Goal: Navigation & Orientation: Find specific page/section

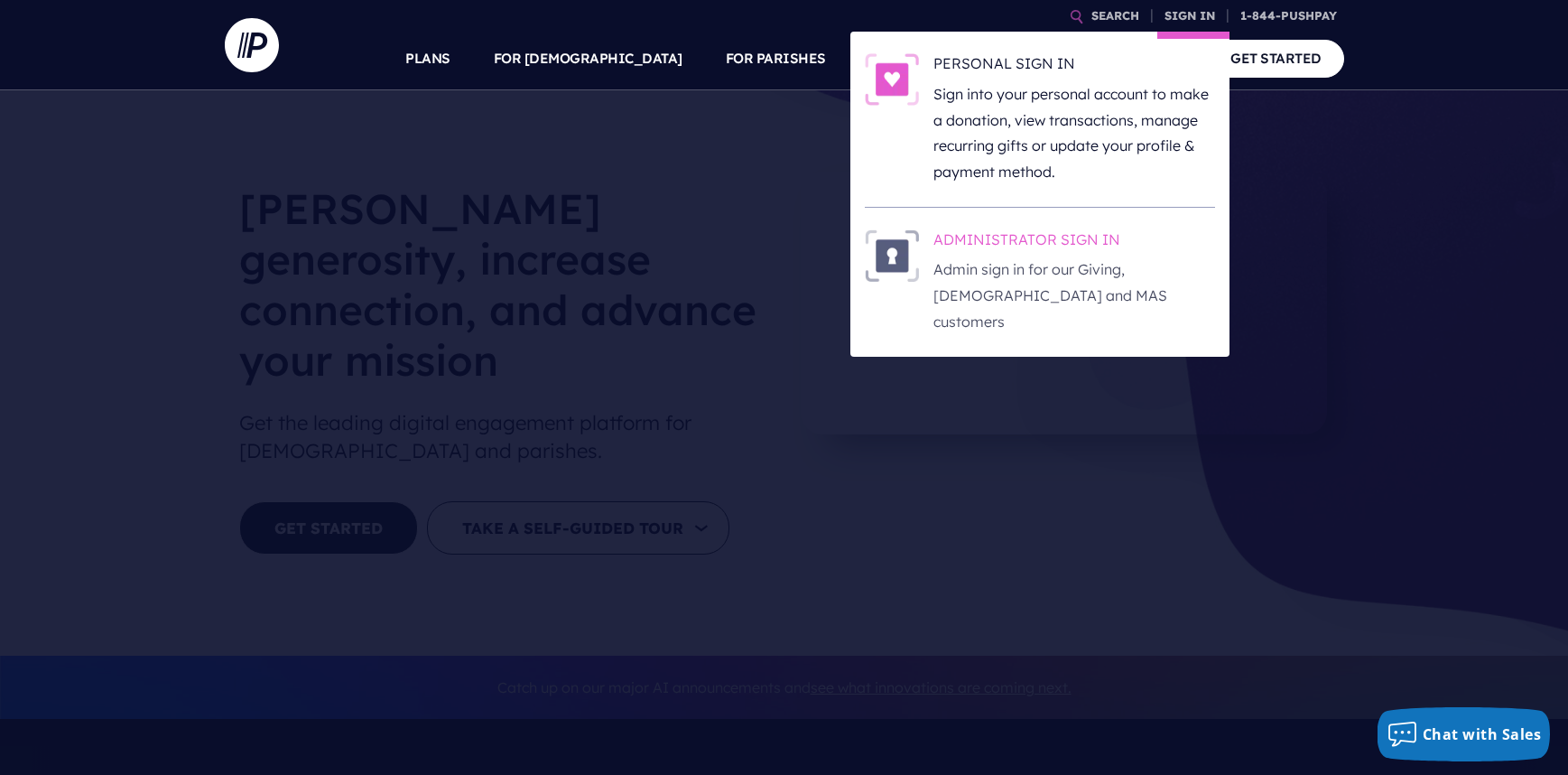
click at [1005, 241] on h6 "ADMINISTRATOR SIGN IN" at bounding box center [1074, 243] width 282 height 28
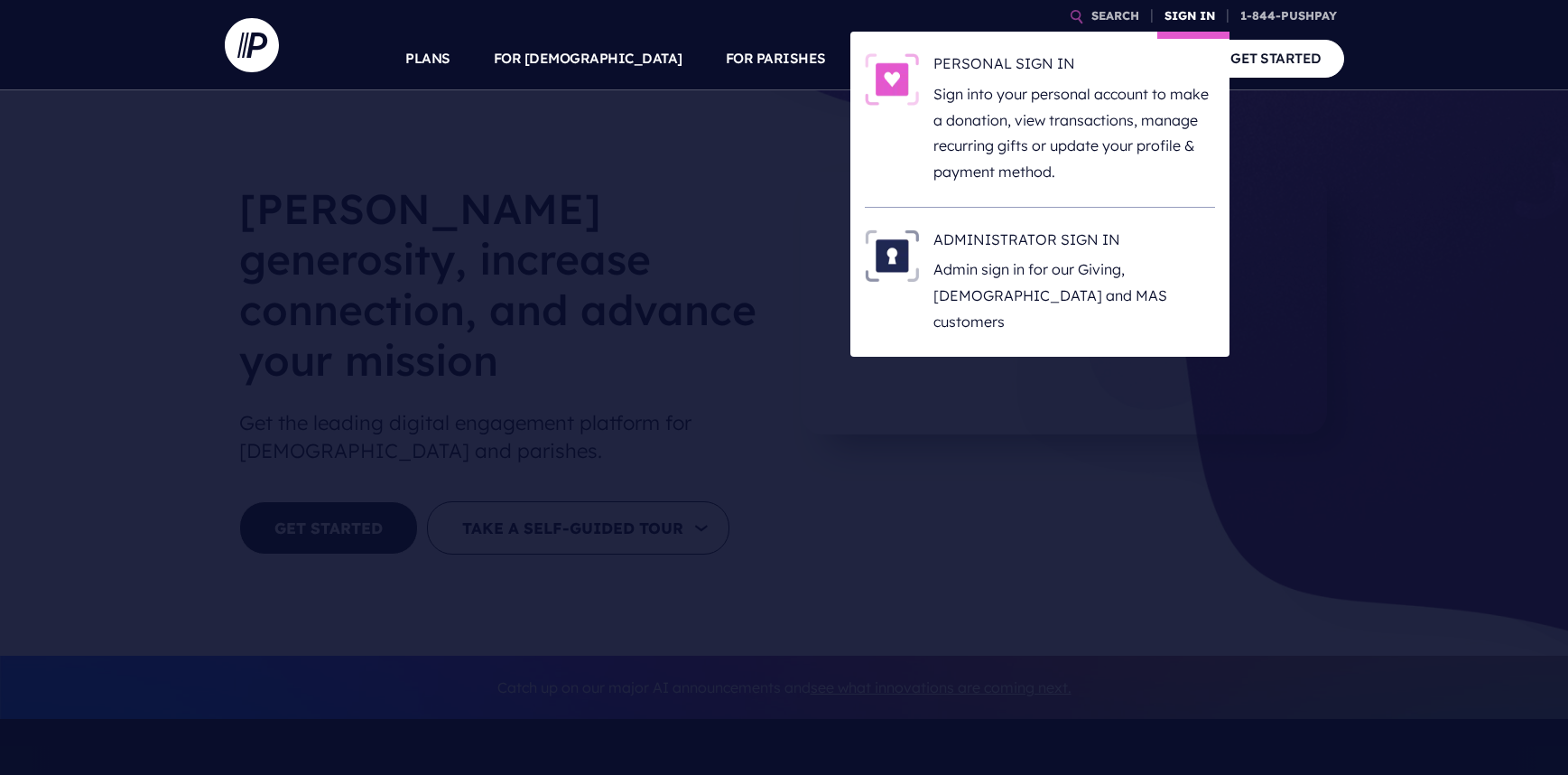
click at [1181, 24] on link "SIGN IN" at bounding box center [1190, 15] width 65 height 31
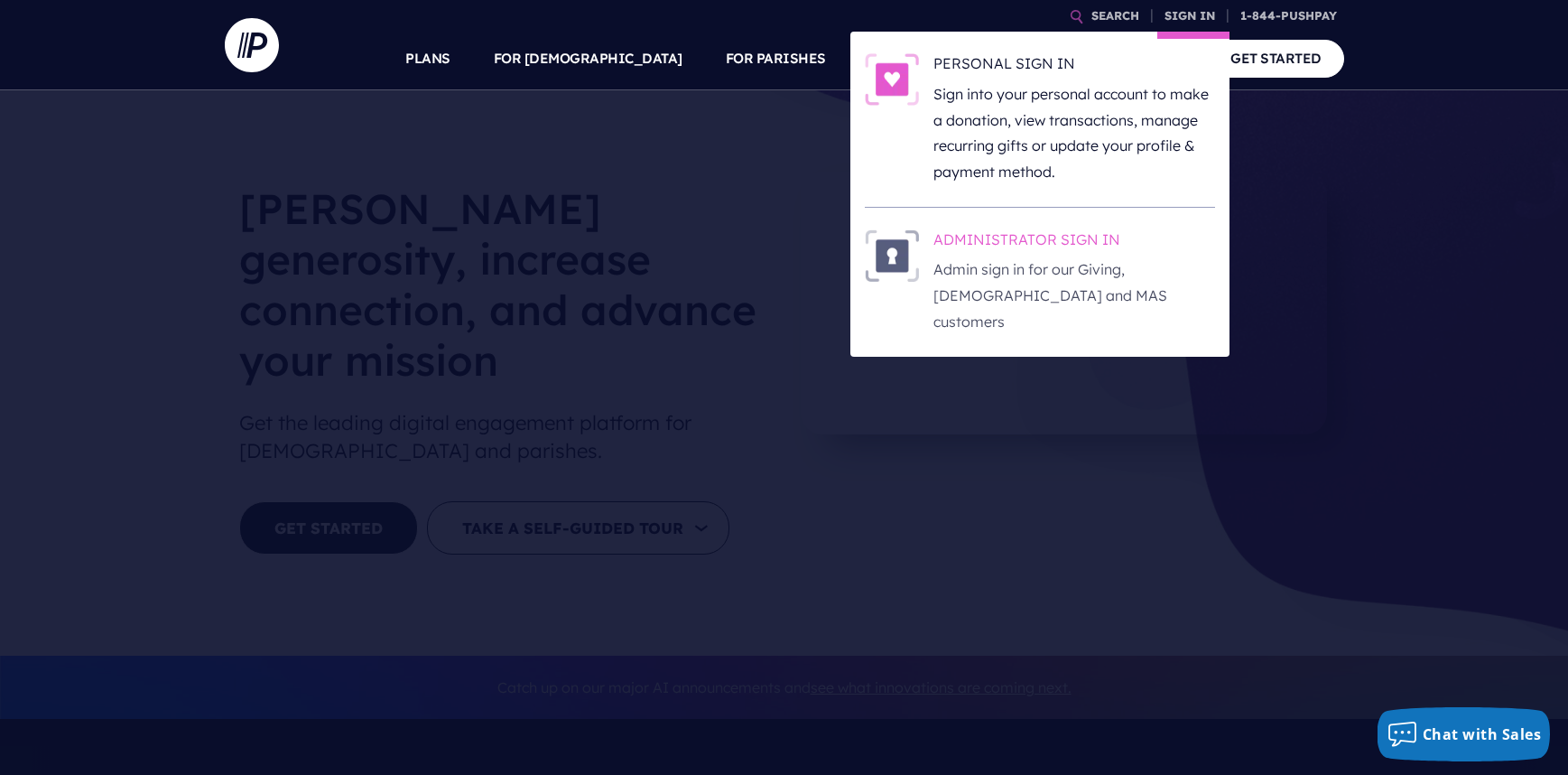
click at [1007, 232] on h6 "ADMINISTRATOR SIGN IN" at bounding box center [1074, 243] width 282 height 28
